Goal: Task Accomplishment & Management: Complete application form

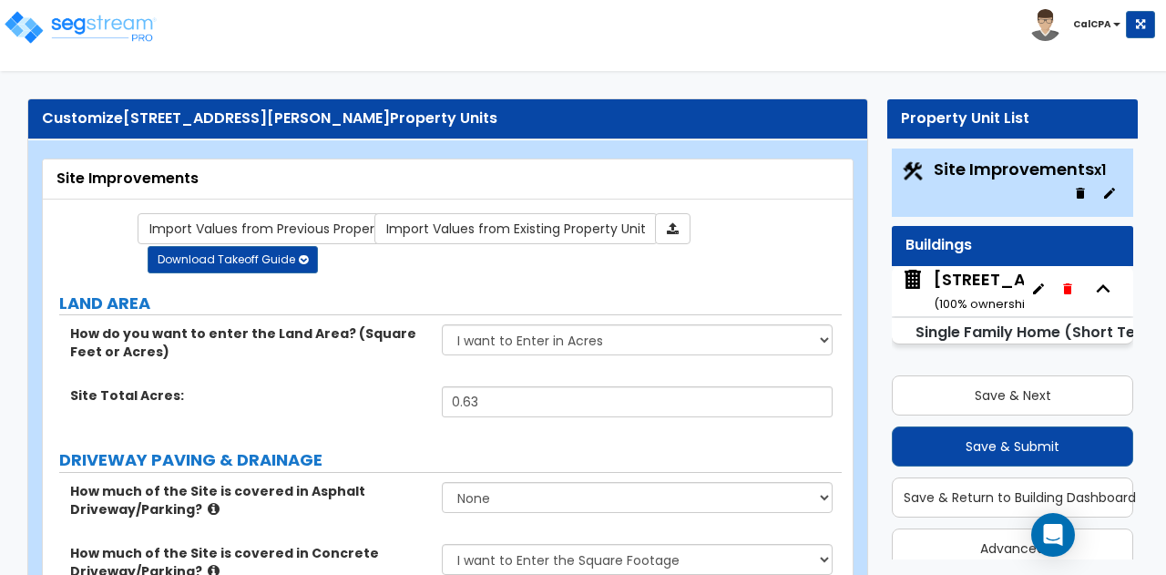
select select "2"
select select "1"
select select "2"
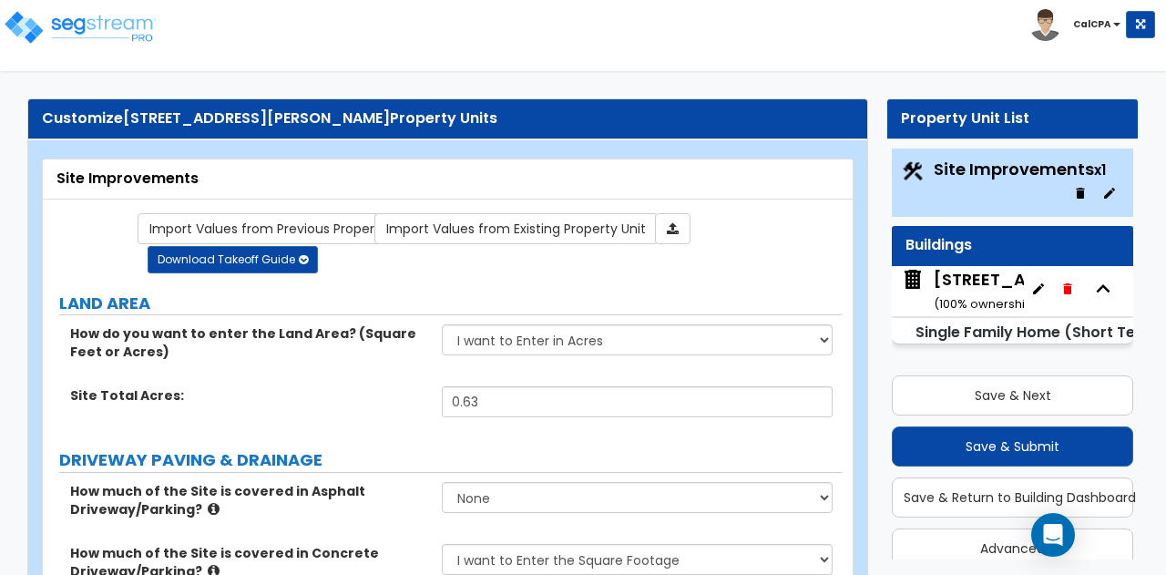
select select "2"
select select "4"
select select "1"
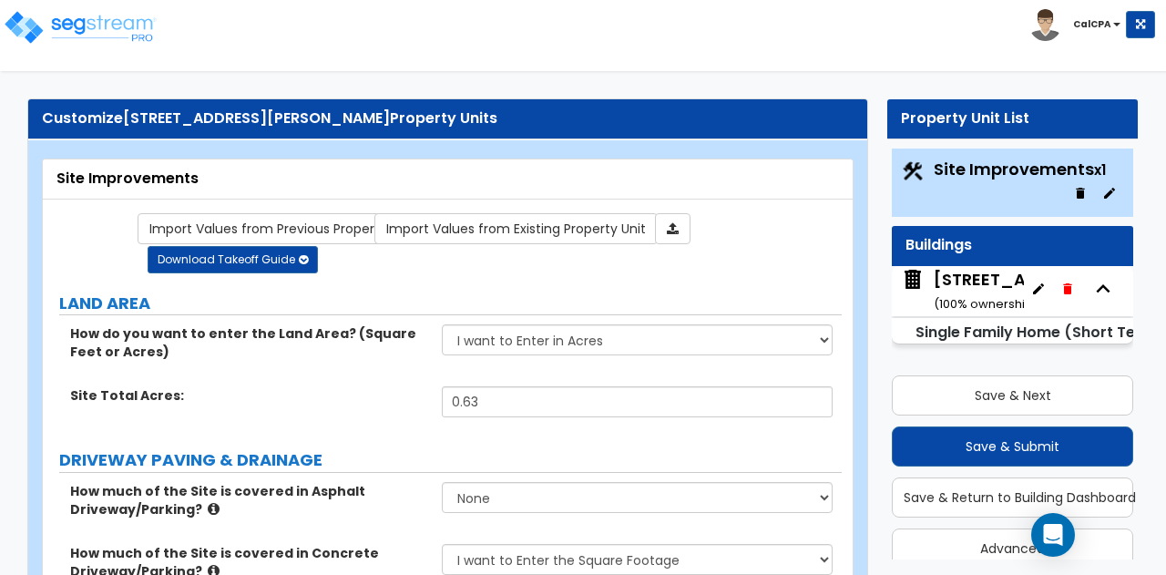
select select "1"
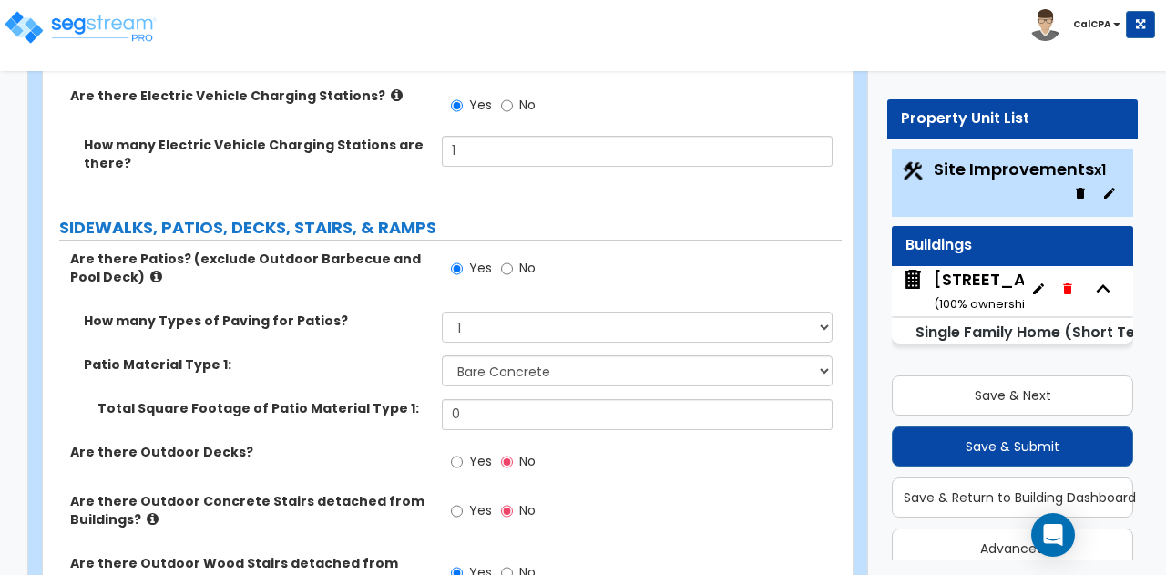
scroll to position [25, 0]
